Goal: Check status: Check status

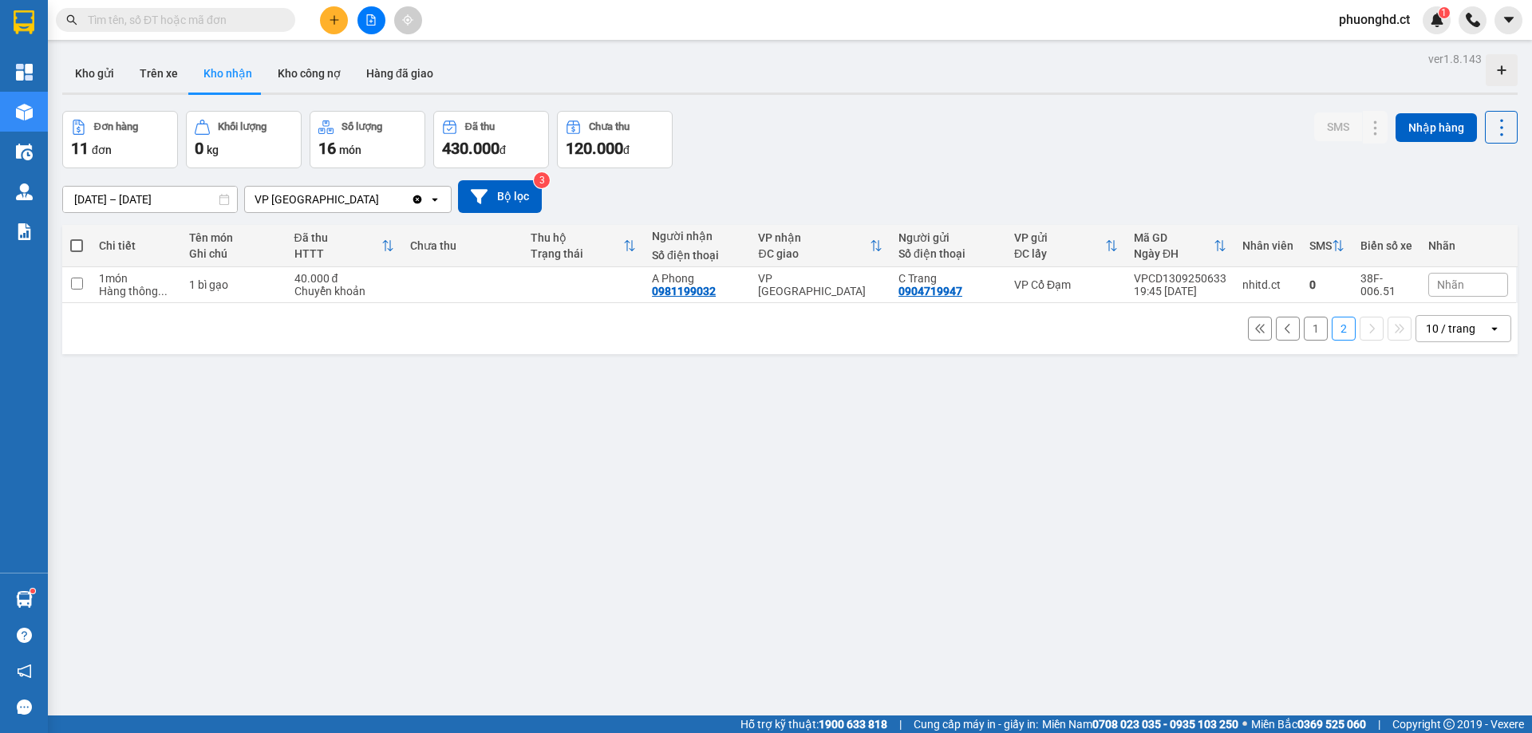
click at [292, 432] on div "ver 1.8.143 Kho gửi Trên xe Kho nhận Kho công nợ Hàng đã giao Đơn hàng 11 đơn K…" at bounding box center [790, 414] width 1468 height 733
click at [134, 82] on button "Trên xe" at bounding box center [159, 73] width 64 height 38
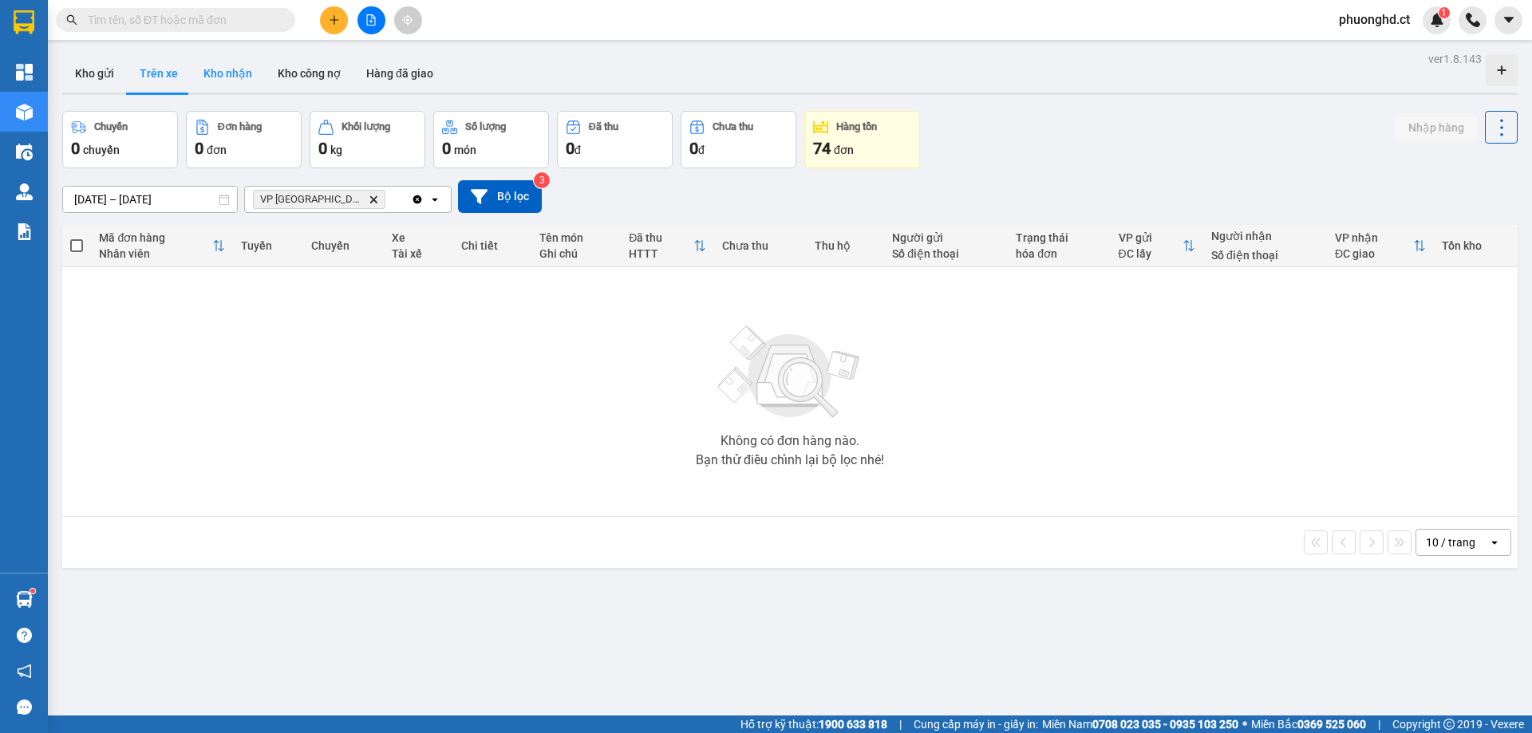
click at [241, 77] on button "Kho nhận" at bounding box center [228, 73] width 74 height 38
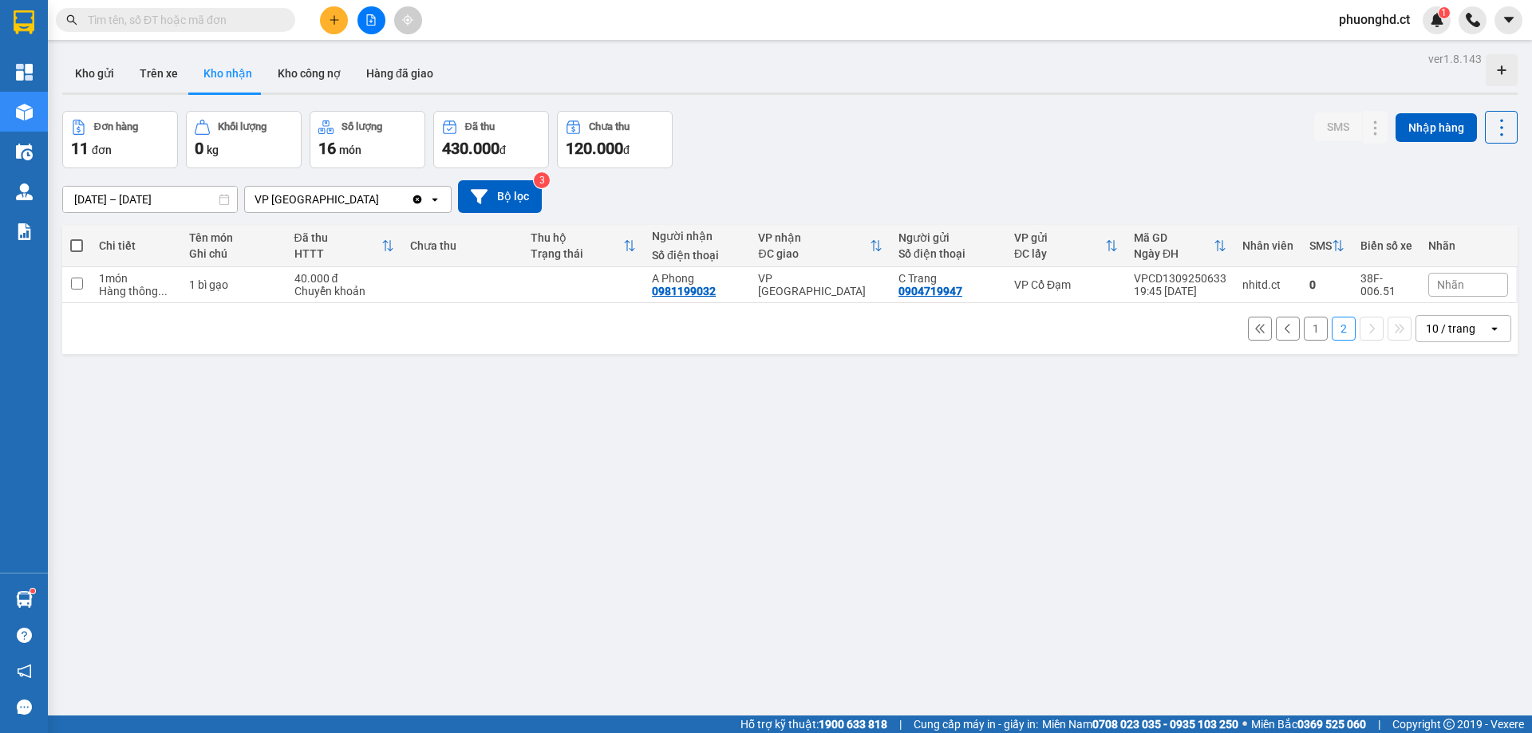
click at [1306, 330] on button "1" at bounding box center [1316, 329] width 24 height 24
